Goal: Check status

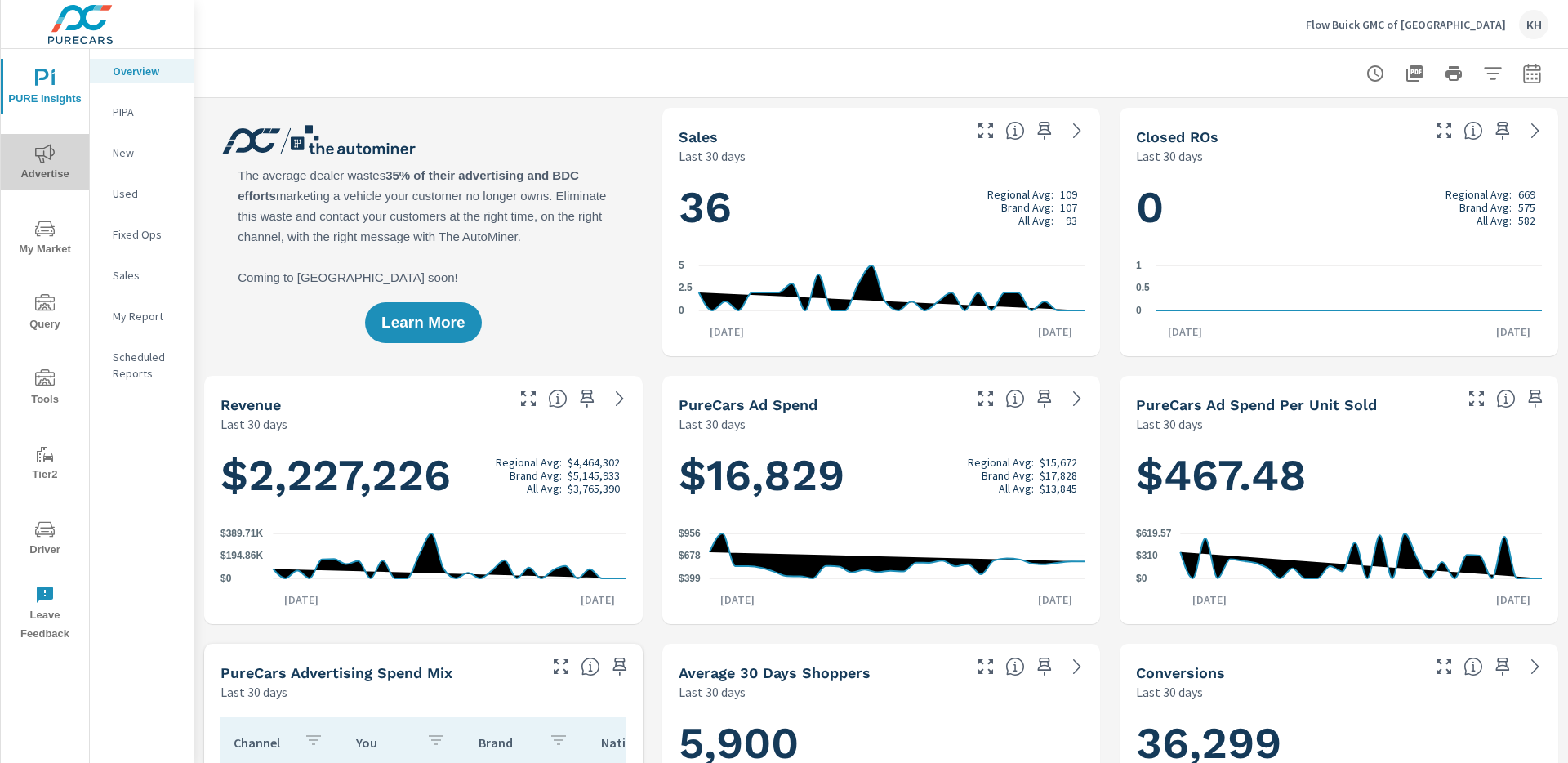
click at [68, 171] on span "Advertise" at bounding box center [45, 164] width 78 height 40
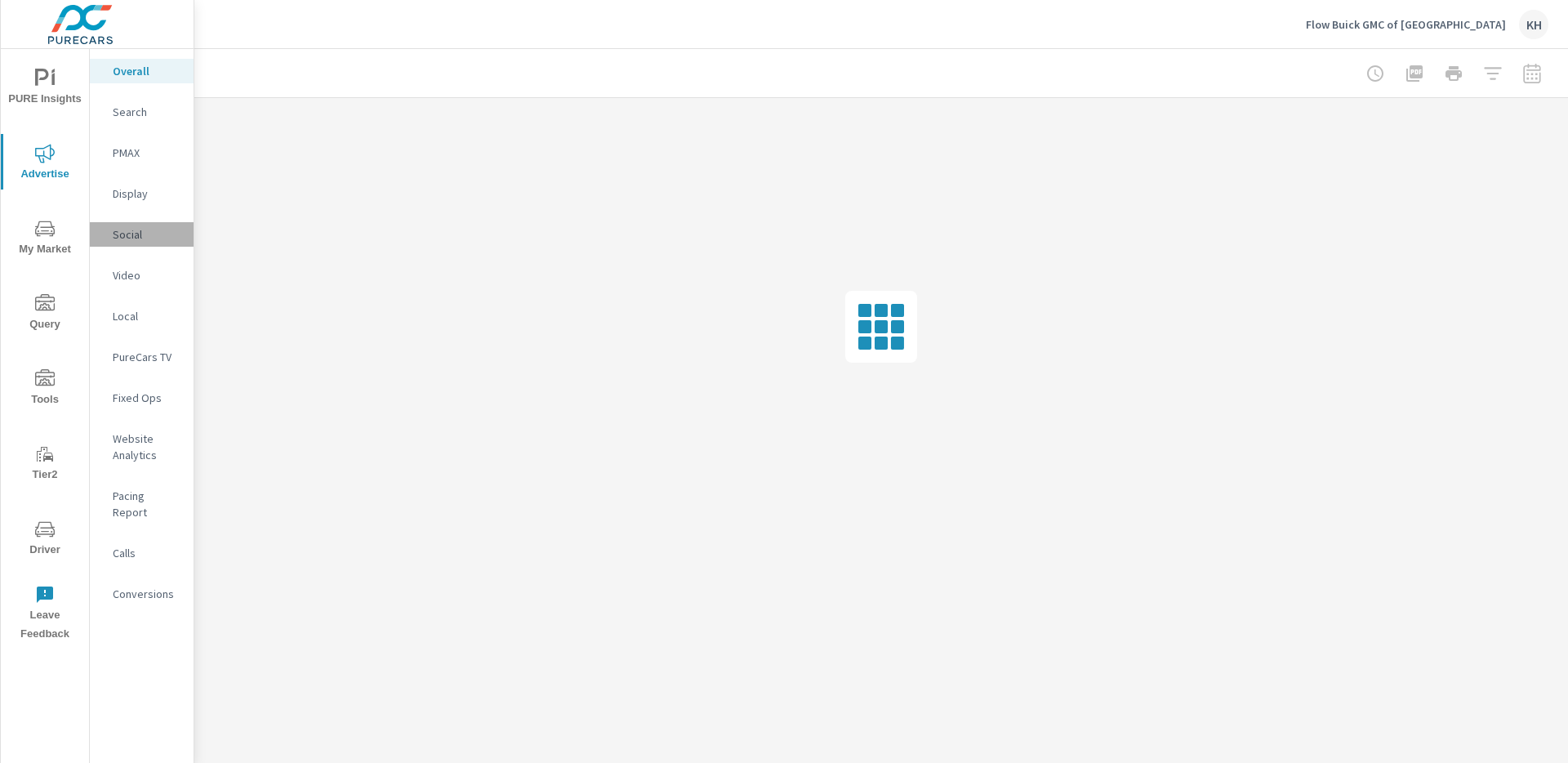
click at [122, 228] on p "Social" at bounding box center [146, 234] width 68 height 16
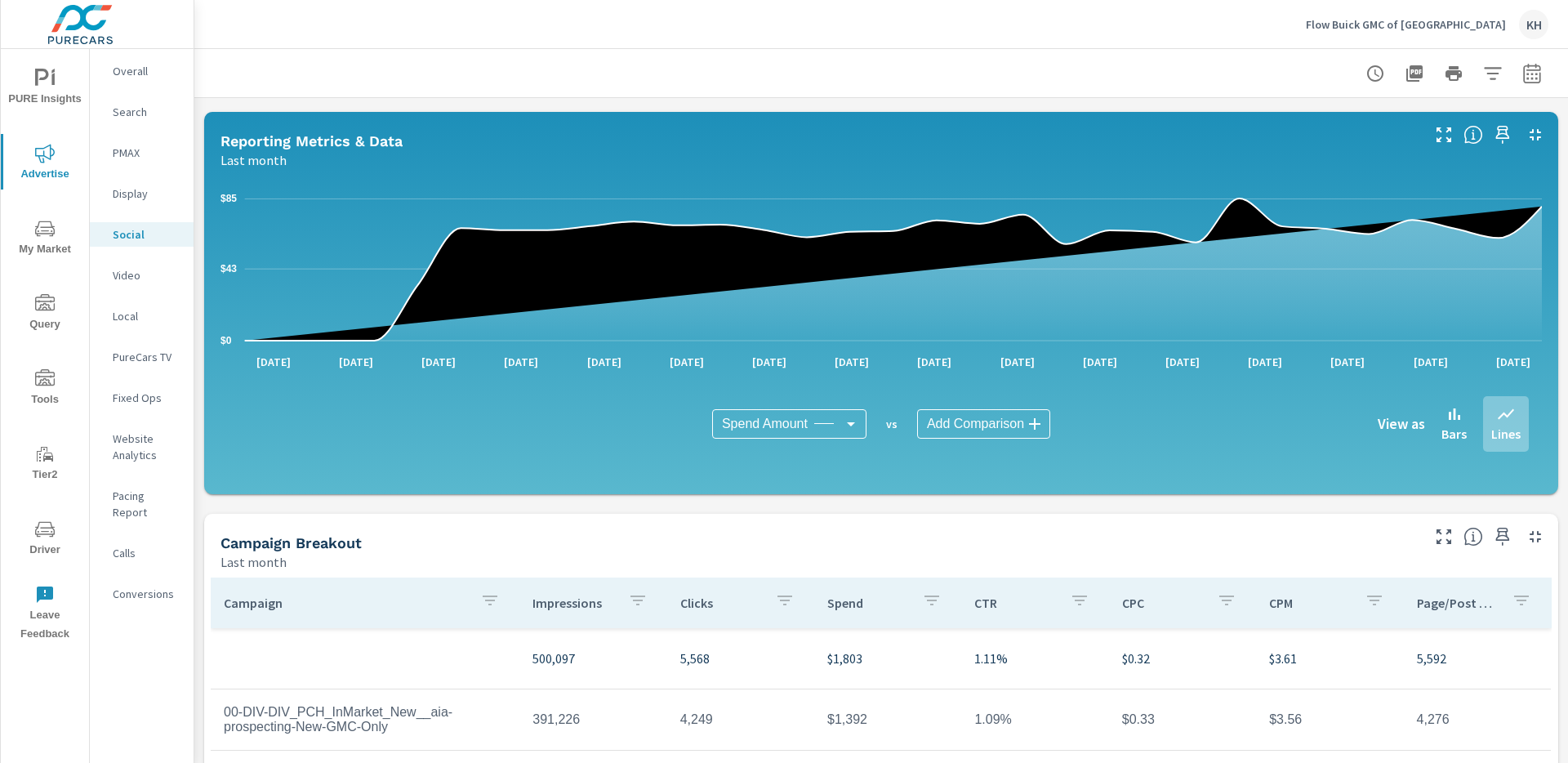
scroll to position [113, 0]
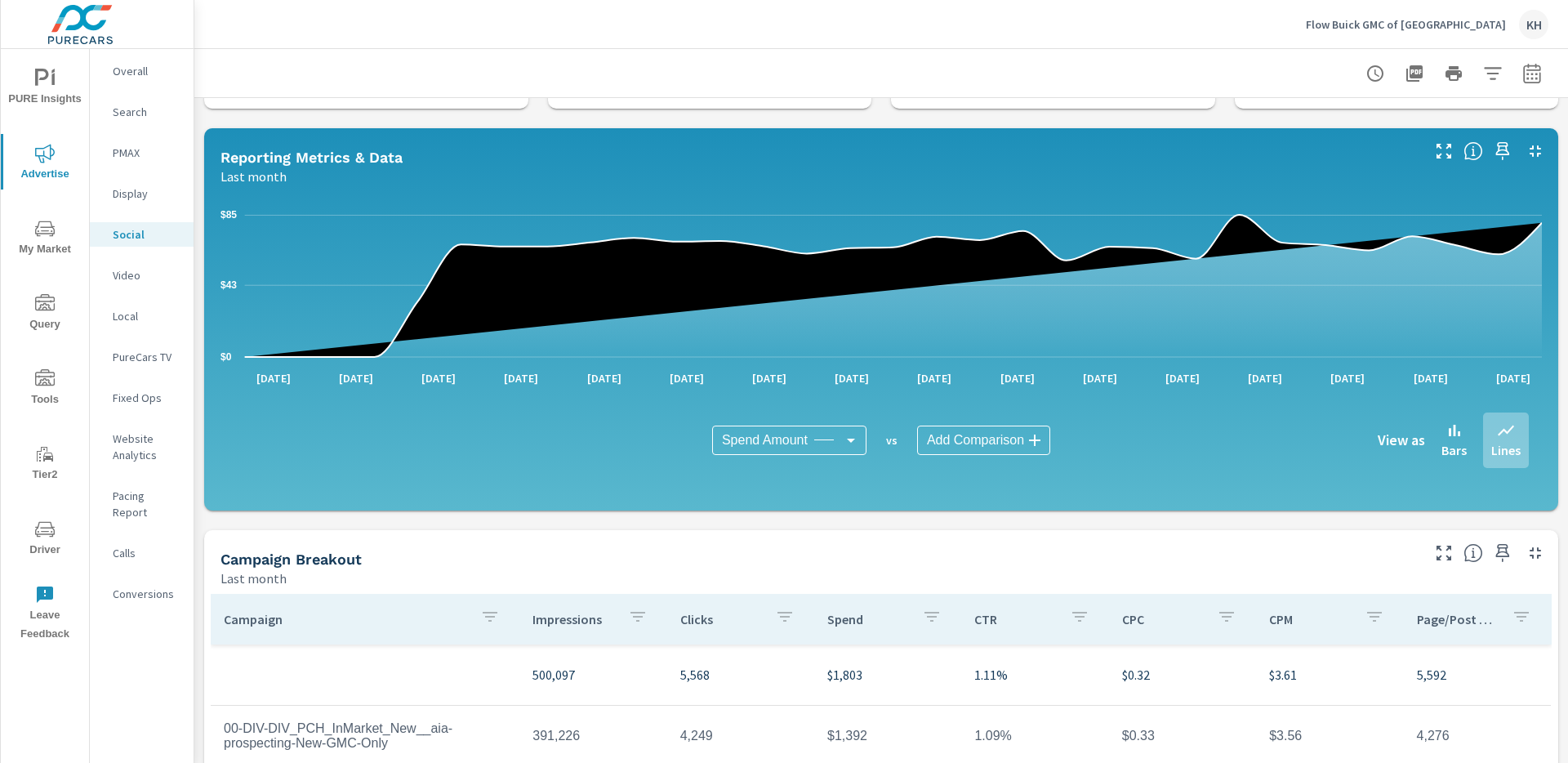
click at [1525, 74] on icon "button" at bounding box center [1532, 74] width 20 height 20
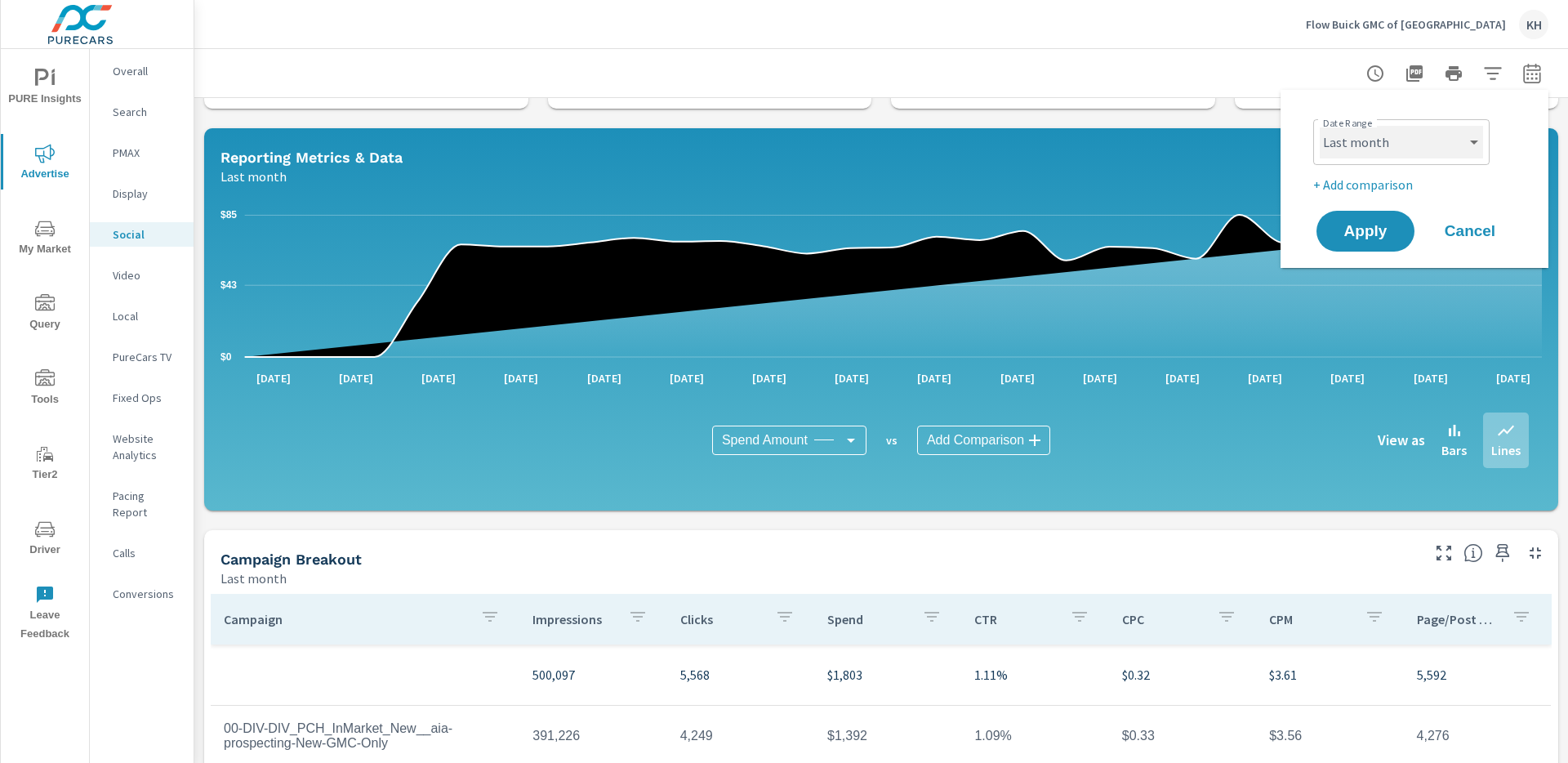
click at [1437, 145] on select "Custom [DATE] Last week Last 7 days Last 14 days Last 30 days Last 45 days Last…" at bounding box center [1401, 142] width 163 height 33
click at [1320, 126] on select "Custom [DATE] Last week Last 7 days Last 14 days Last 30 days Last 45 days Last…" at bounding box center [1401, 142] width 163 height 33
select select "Month to date"
click at [1381, 229] on span "Apply" at bounding box center [1364, 231] width 67 height 16
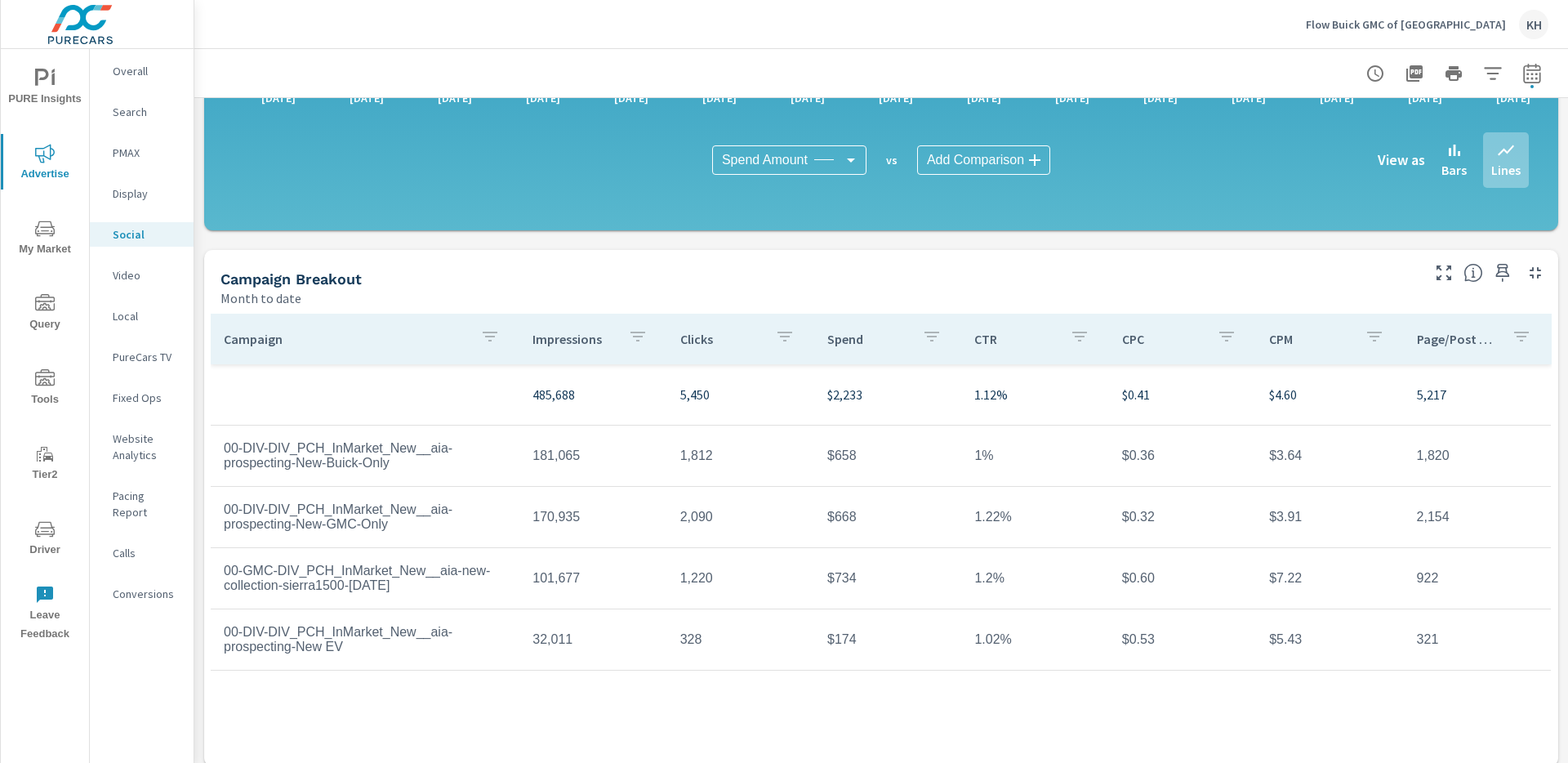
scroll to position [407, 0]
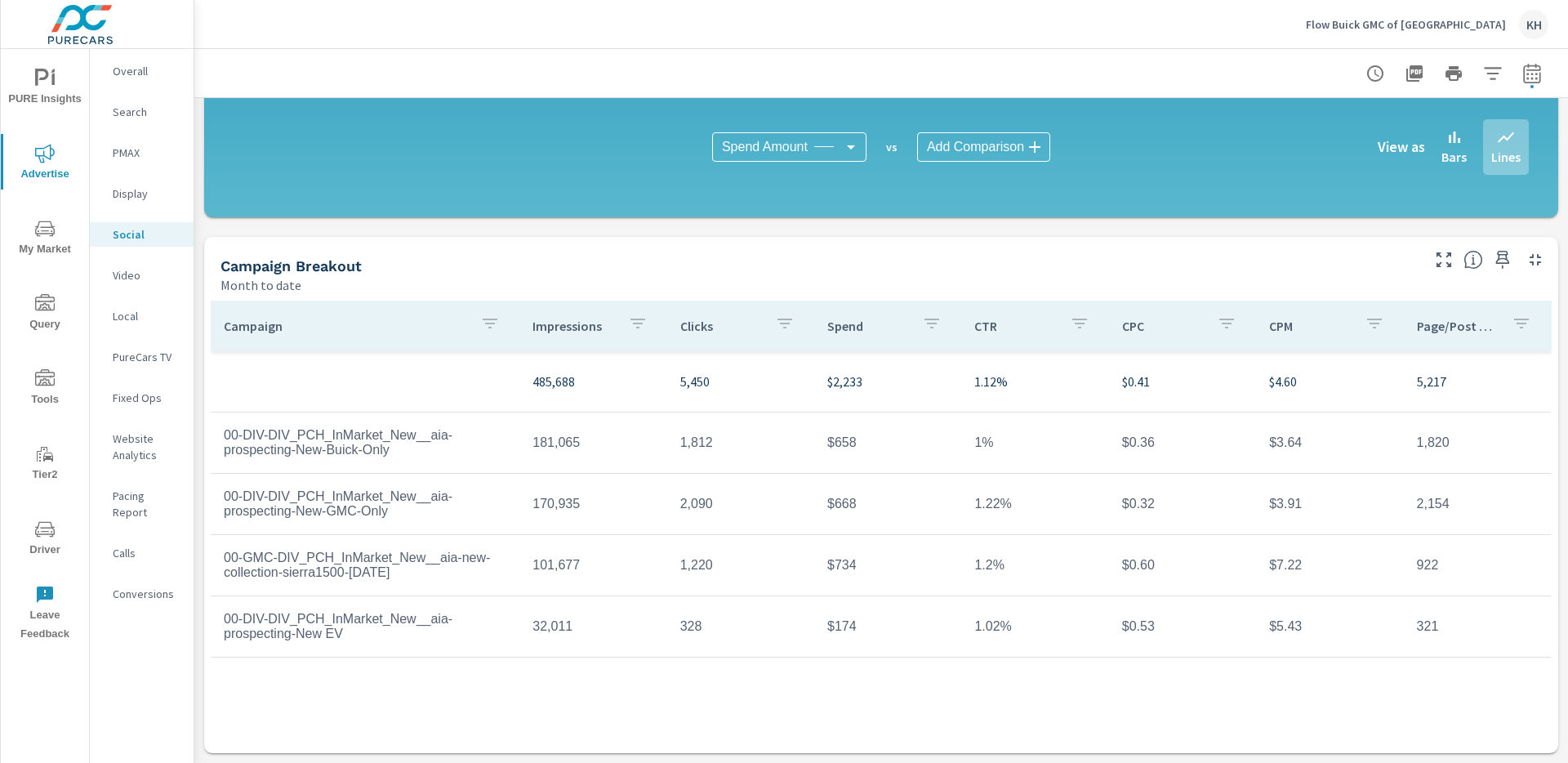
click at [420, 578] on td "00-GMC-DIV_PCH_InMarket_New__aia-new-collection-sierra1500-[DATE]" at bounding box center [364, 565] width 309 height 56
drag, startPoint x: 418, startPoint y: 573, endPoint x: 219, endPoint y: 563, distance: 199.3
click at [219, 563] on td "00-GMC-DIV_PCH_InMarket_New__aia-new-collection-sierra1500-[DATE]" at bounding box center [364, 565] width 309 height 56
copy td "00-GMC-DIV_PCH_InMarket_New__aia-new-collection-sierra1500-[DATE]"
